Goal: Task Accomplishment & Management: Manage account settings

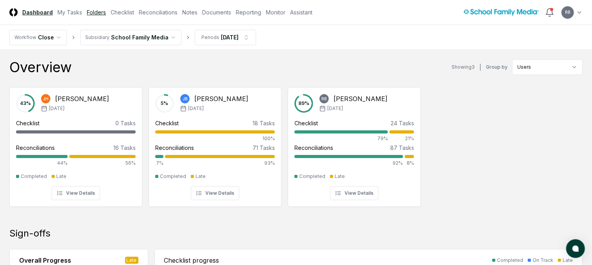
click at [94, 13] on link "Folders" at bounding box center [96, 12] width 19 height 8
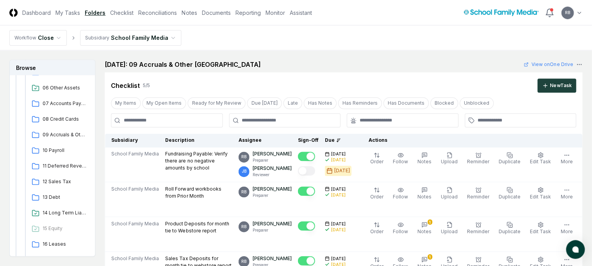
scroll to position [195, 0]
click at [50, 131] on span "09 Accruals & Other ST Liab" at bounding box center [65, 132] width 44 height 7
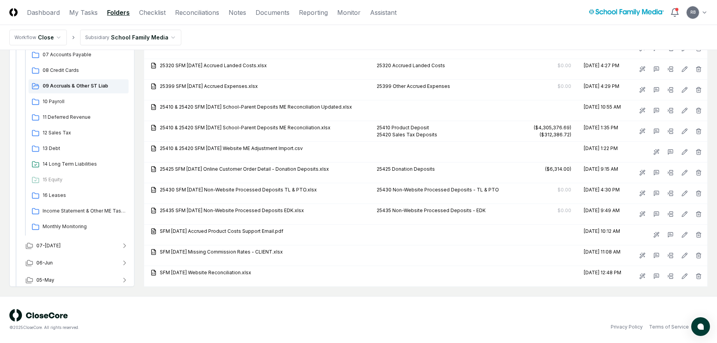
scroll to position [914, 0]
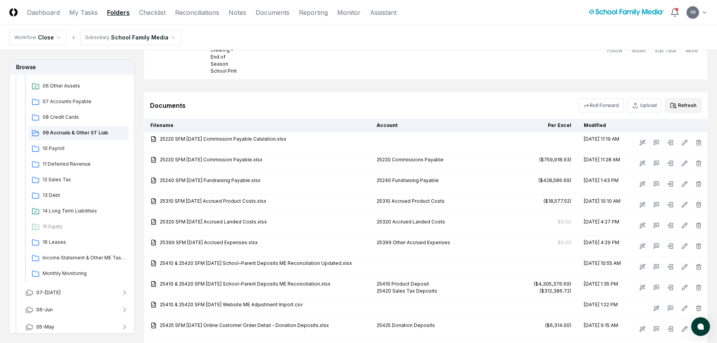
click at [591, 104] on button "Refresh" at bounding box center [683, 105] width 36 height 14
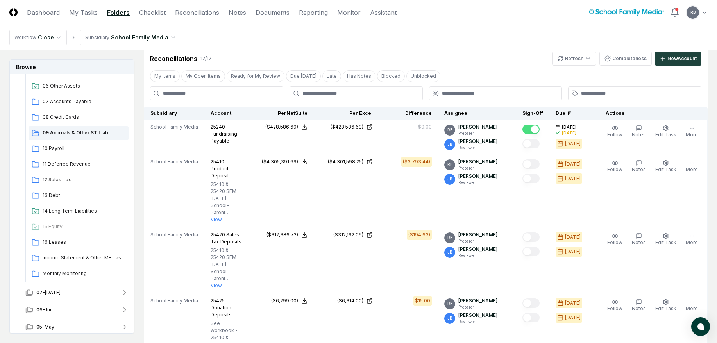
scroll to position [250, 0]
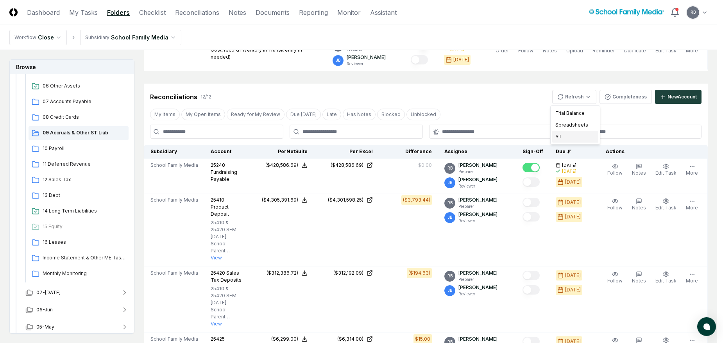
click at [562, 142] on div "All" at bounding box center [575, 137] width 46 height 12
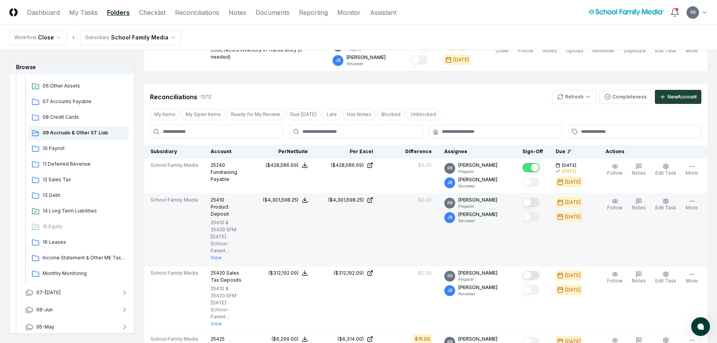
click at [535, 200] on button "Mark complete" at bounding box center [530, 202] width 17 height 9
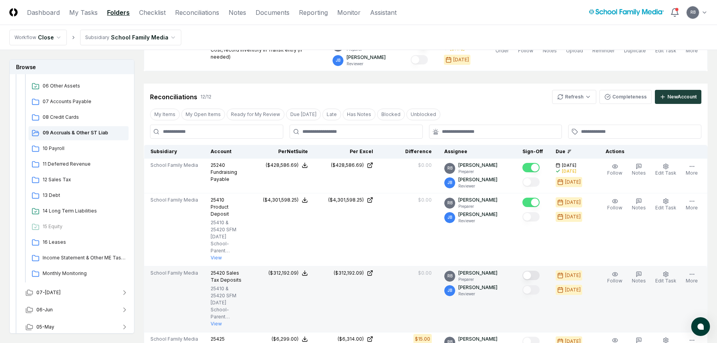
click at [534, 265] on button "Mark complete" at bounding box center [530, 275] width 17 height 9
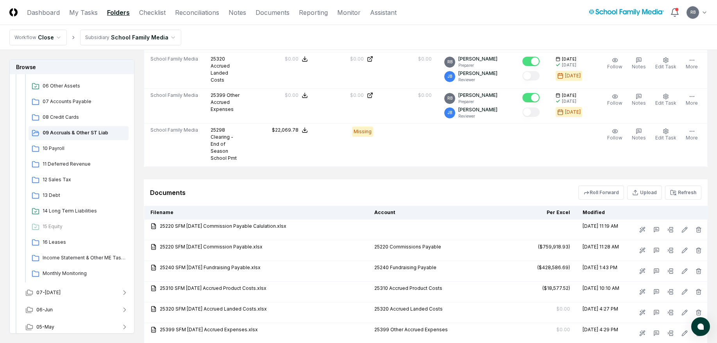
scroll to position [758, 0]
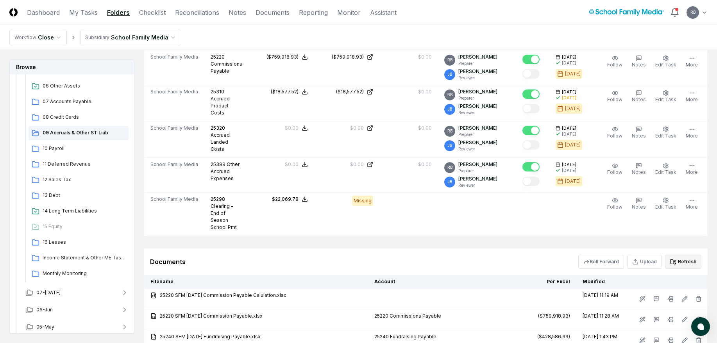
click at [591, 261] on button "Refresh" at bounding box center [683, 262] width 36 height 14
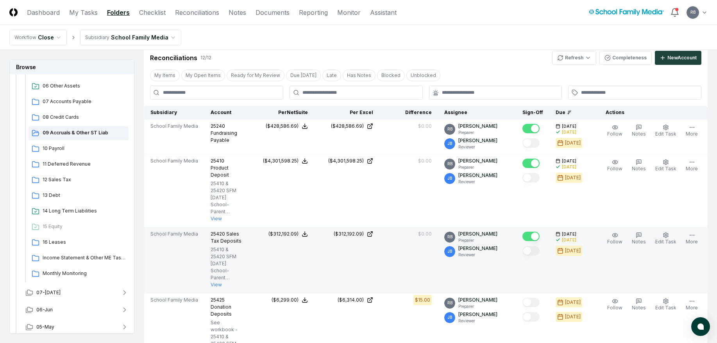
scroll to position [211, 0]
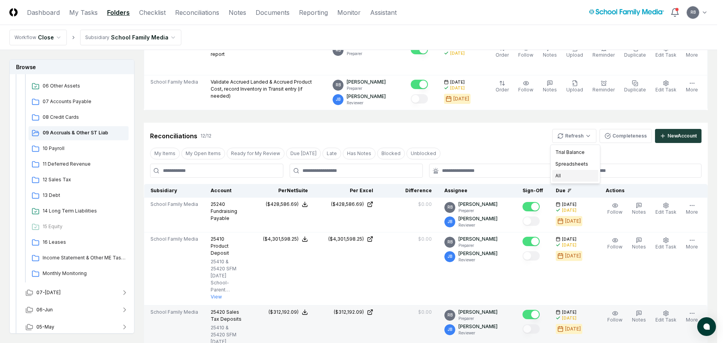
click at [582, 179] on div "All" at bounding box center [575, 176] width 46 height 12
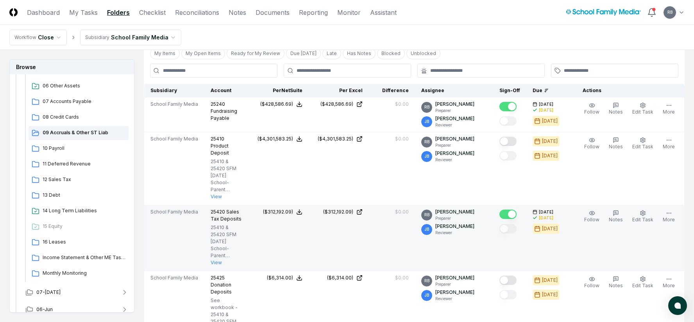
scroll to position [313, 0]
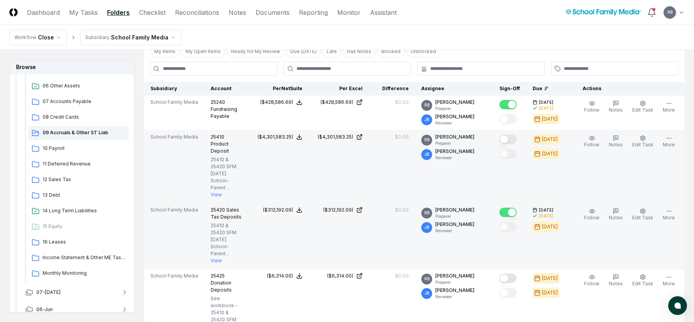
click at [515, 138] on button "Mark complete" at bounding box center [507, 139] width 17 height 9
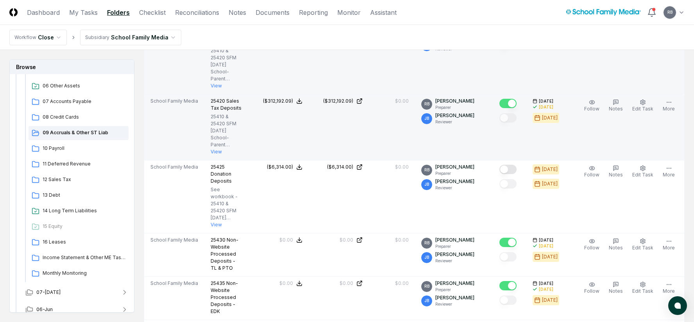
scroll to position [430, 0]
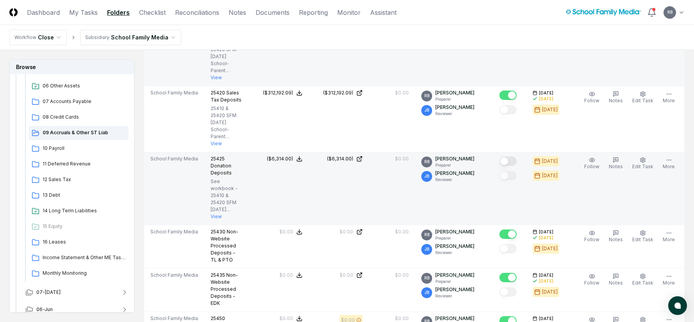
click at [509, 162] on button "Mark complete" at bounding box center [507, 161] width 17 height 9
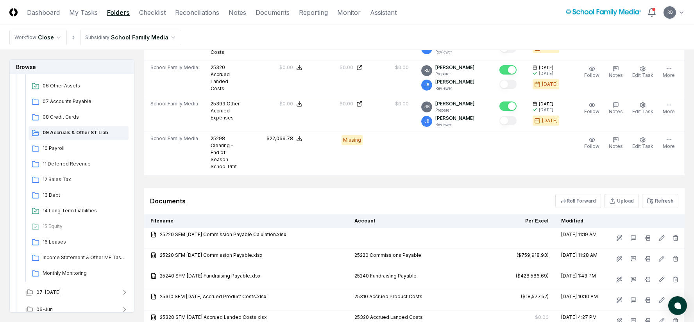
scroll to position [821, 0]
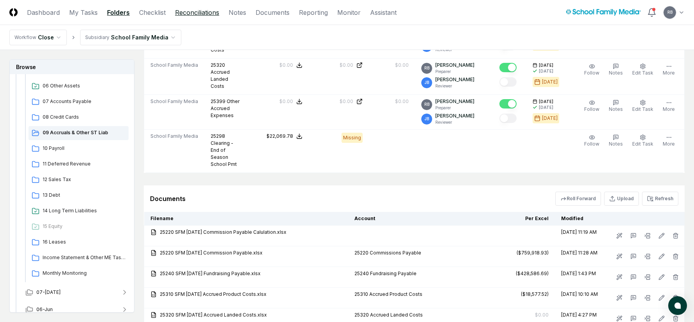
click at [203, 13] on link "Reconciliations" at bounding box center [197, 12] width 44 height 9
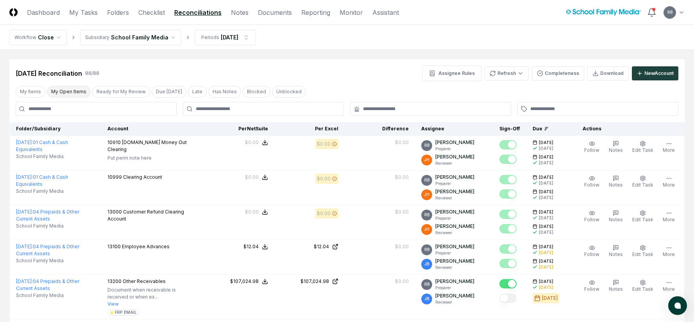
click at [75, 89] on button "My Open Items" at bounding box center [69, 92] width 44 height 12
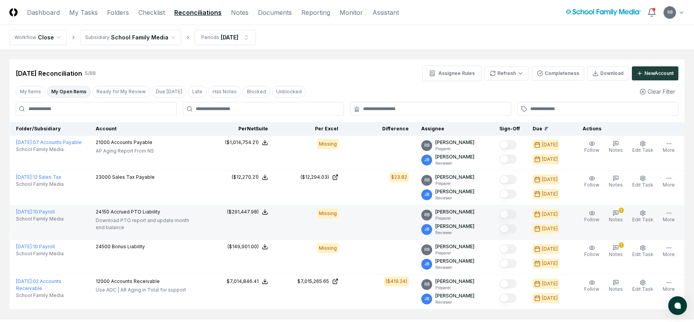
scroll to position [44, 0]
